Goal: Navigation & Orientation: Find specific page/section

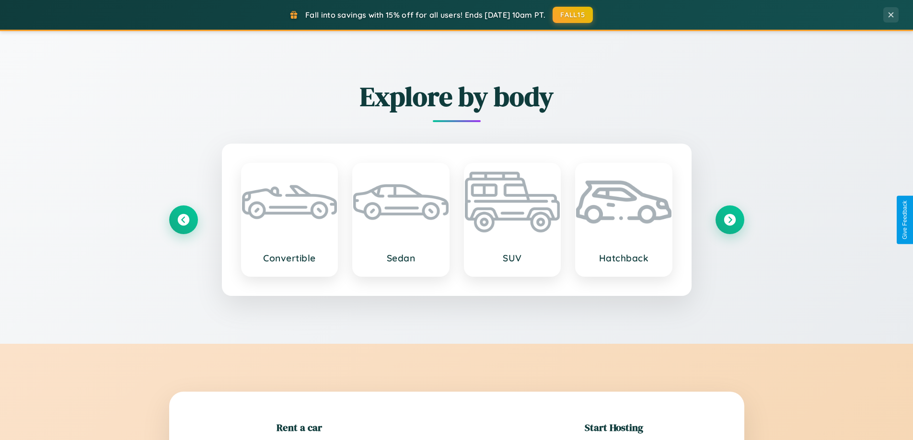
scroll to position [207, 0]
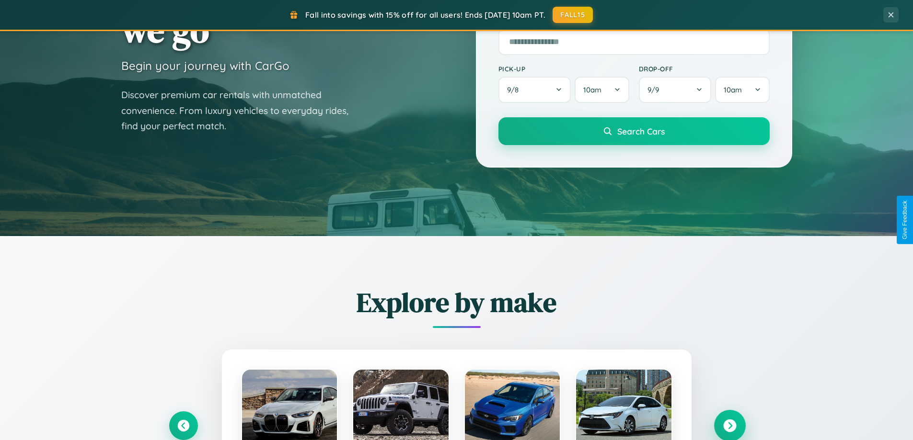
click at [729, 426] on icon at bounding box center [729, 426] width 13 height 13
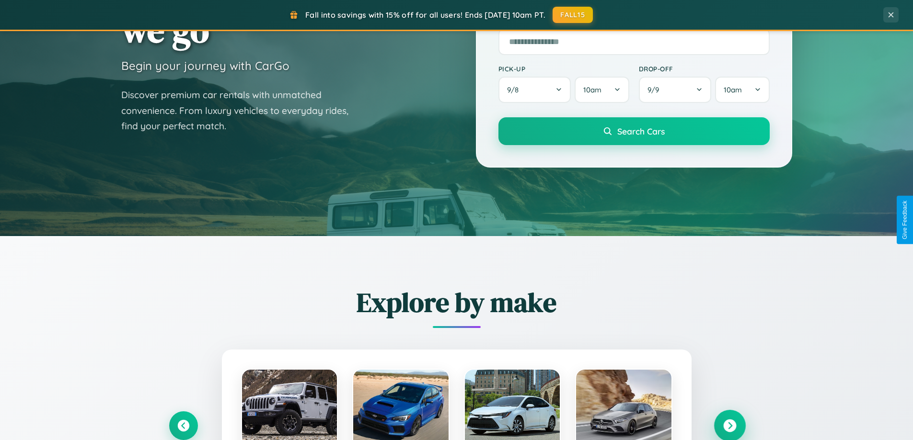
click at [729, 425] on icon at bounding box center [729, 426] width 13 height 13
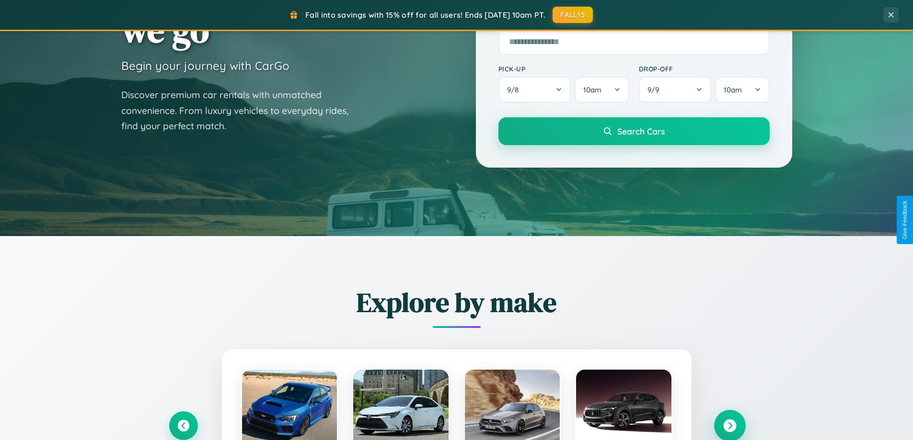
click at [729, 425] on icon at bounding box center [729, 426] width 13 height 13
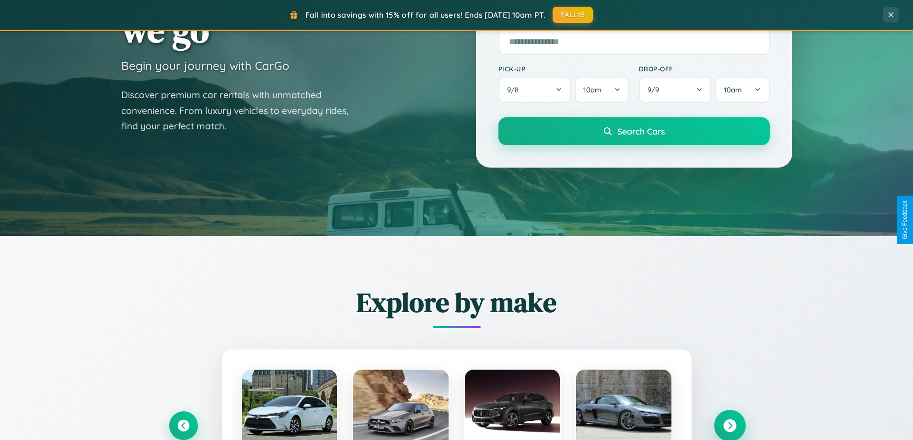
click at [729, 425] on icon at bounding box center [729, 426] width 13 height 13
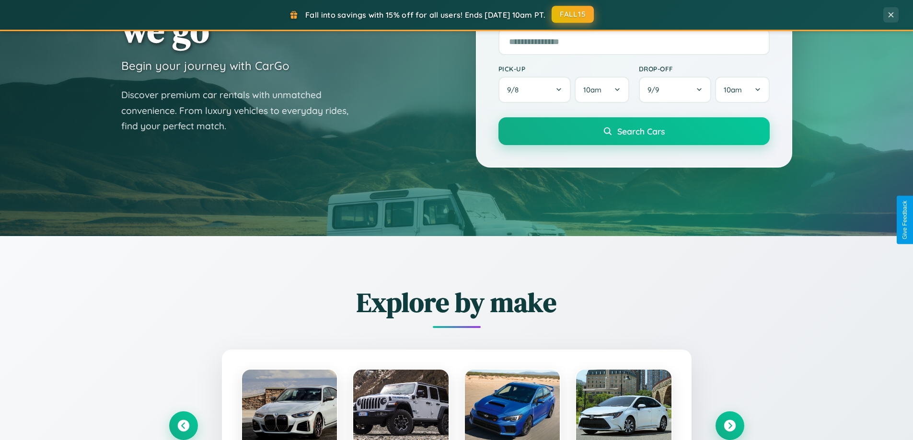
click at [573, 14] on button "FALL15" at bounding box center [572, 14] width 42 height 17
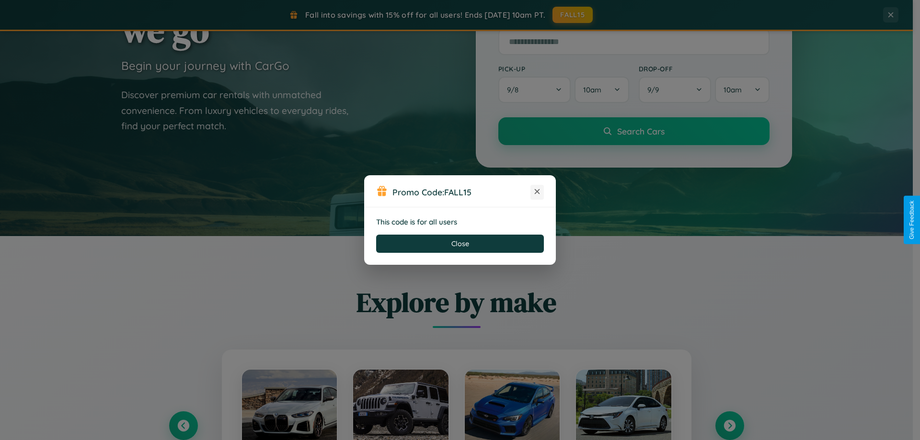
click at [537, 192] on icon at bounding box center [537, 192] width 10 height 10
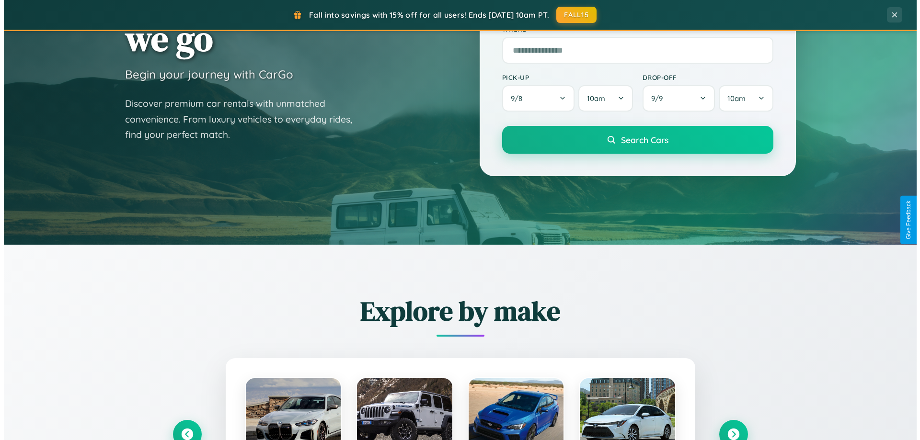
scroll to position [0, 0]
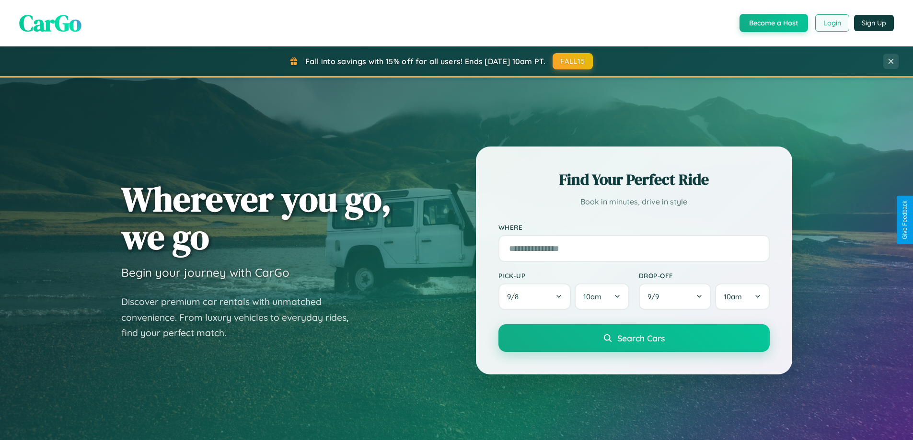
click at [831, 23] on button "Login" at bounding box center [832, 22] width 34 height 17
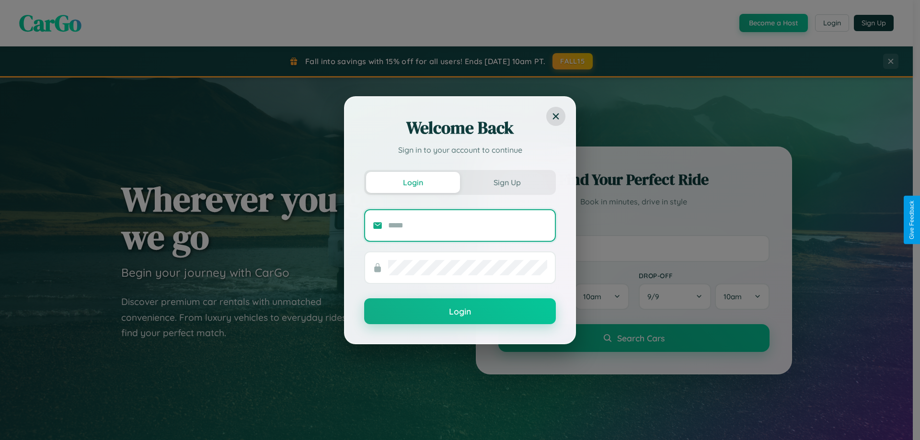
click at [468, 225] on input "text" at bounding box center [467, 225] width 159 height 15
type input "**********"
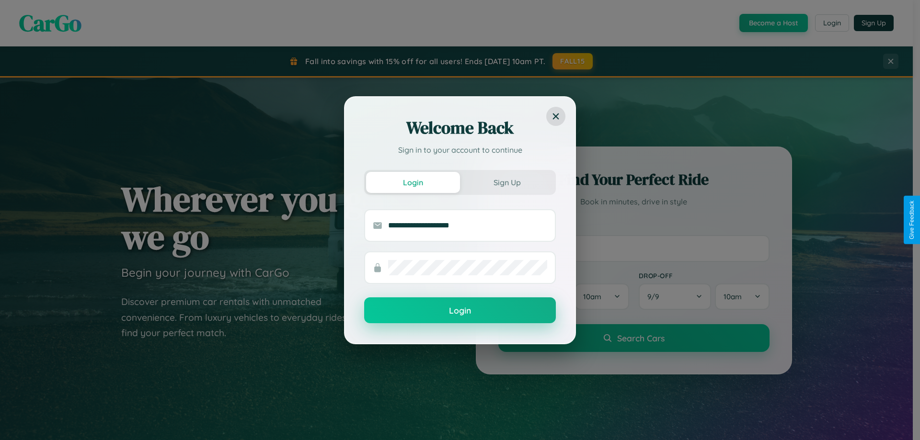
click at [460, 311] on button "Login" at bounding box center [460, 311] width 192 height 26
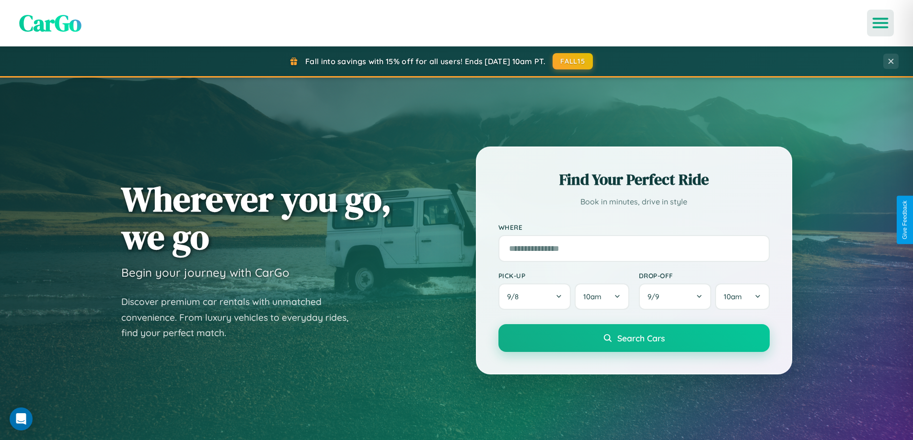
click at [880, 23] on icon "Open menu" at bounding box center [880, 23] width 14 height 9
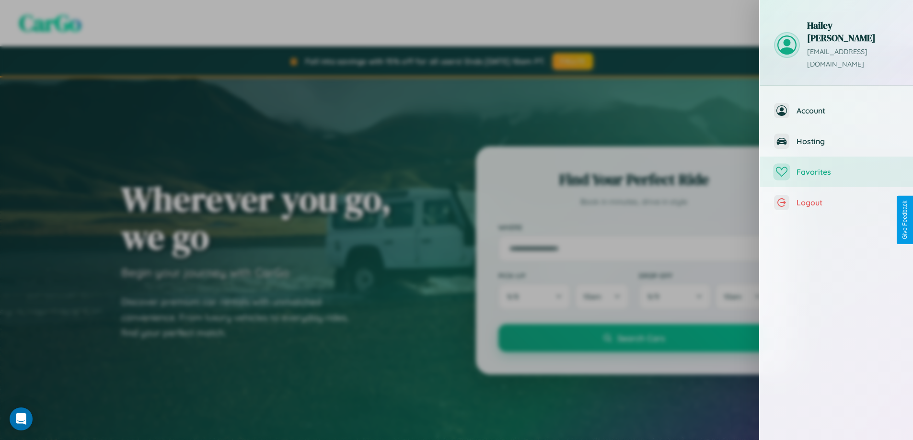
click at [836, 167] on span "Favorites" at bounding box center [847, 172] width 102 height 10
